Goal: Task Accomplishment & Management: Manage account settings

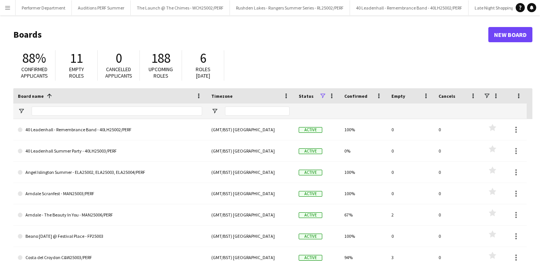
scroll to position [0, 569]
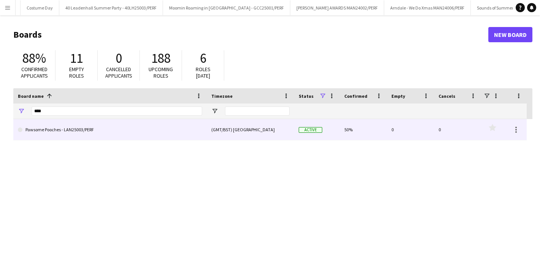
type input "****"
click at [71, 126] on link "Pawsome Pooches - LAN25003/PERF" at bounding box center [110, 129] width 184 height 21
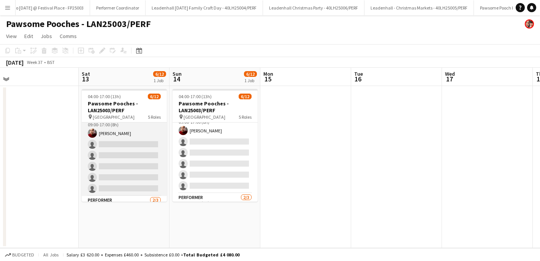
scroll to position [85, 0]
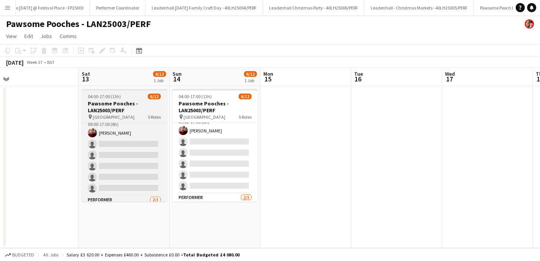
click at [125, 106] on h3 "Pawsome Pooches - LAN25003/PERF" at bounding box center [124, 107] width 85 height 14
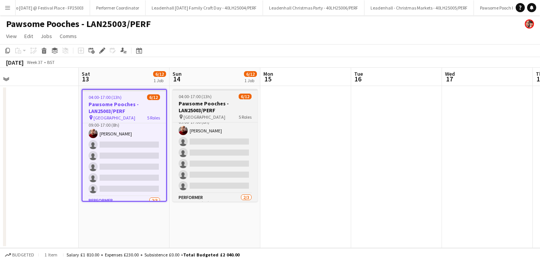
click at [204, 104] on h3 "Pawsome Pooches - LAN25003/PERF" at bounding box center [214, 107] width 85 height 14
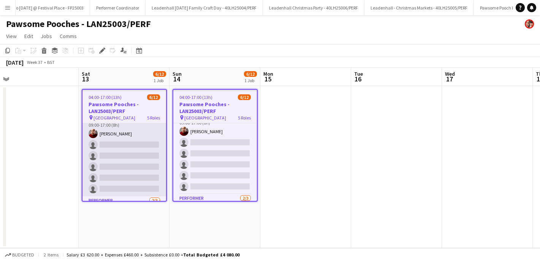
click at [129, 141] on app-card-role "Facilitator [DATE] 09:00-17:00 (8h) [PERSON_NAME] single-neutral-actions single…" at bounding box center [124, 155] width 84 height 81
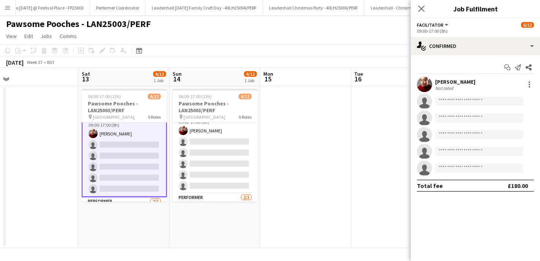
scroll to position [86, 0]
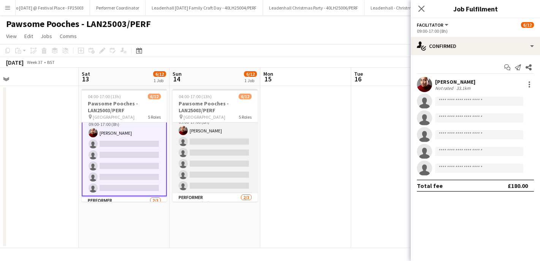
click at [205, 136] on app-card-role "Facilitator [DATE] 09:00-17:00 (8h) [PERSON_NAME] single-neutral-actions single…" at bounding box center [214, 152] width 85 height 81
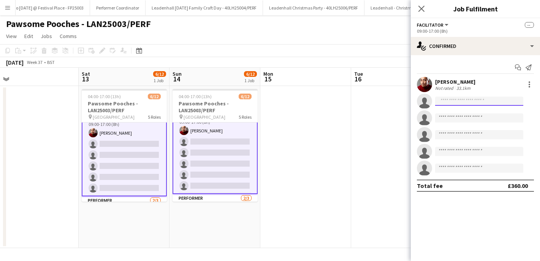
click at [453, 102] on input at bounding box center [479, 100] width 88 height 9
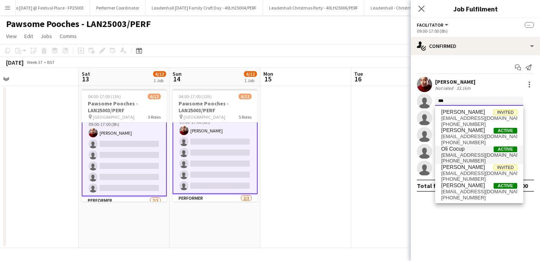
type input "***"
click at [459, 148] on span "Oli Cocup" at bounding box center [452, 148] width 23 height 6
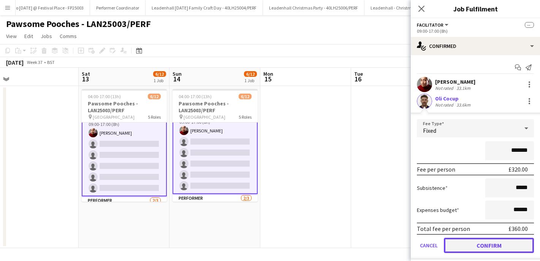
click at [480, 245] on button "Confirm" at bounding box center [489, 244] width 90 height 15
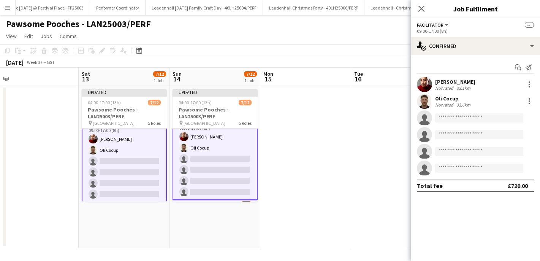
click at [364, 176] on app-date-cell at bounding box center [396, 167] width 91 height 162
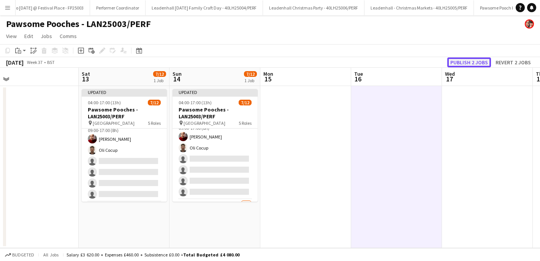
click at [461, 63] on button "Publish 2 jobs" at bounding box center [469, 62] width 44 height 10
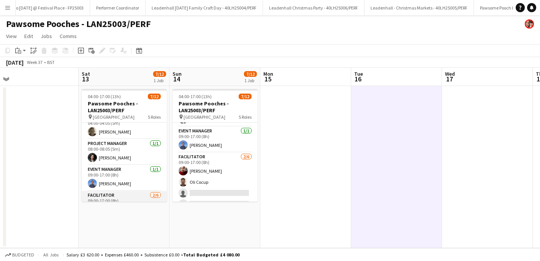
scroll to position [0, 0]
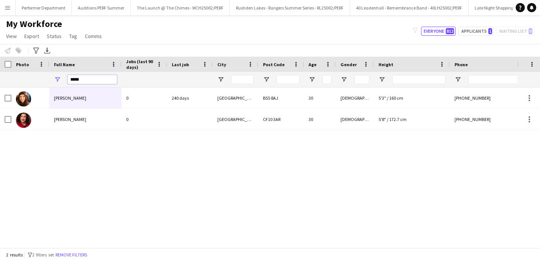
drag, startPoint x: 93, startPoint y: 79, endPoint x: 58, endPoint y: 78, distance: 35.4
click at [58, 78] on div "*****" at bounding box center [85, 79] width 72 height 15
type input "*"
type input "********"
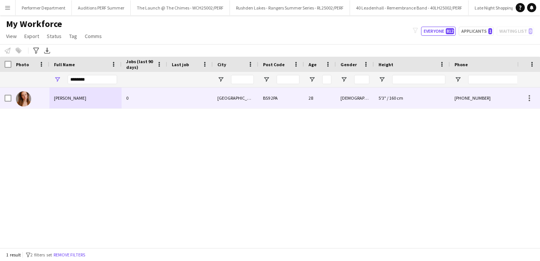
click at [62, 100] on span "Amy Harrison" at bounding box center [70, 98] width 32 height 6
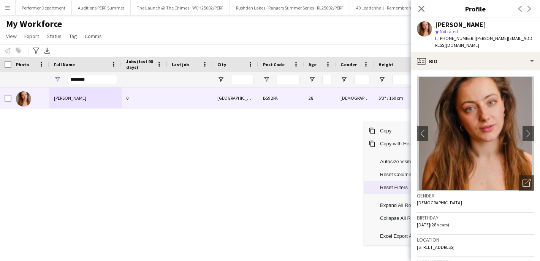
scroll to position [0, 122]
